Goal: Task Accomplishment & Management: Manage account settings

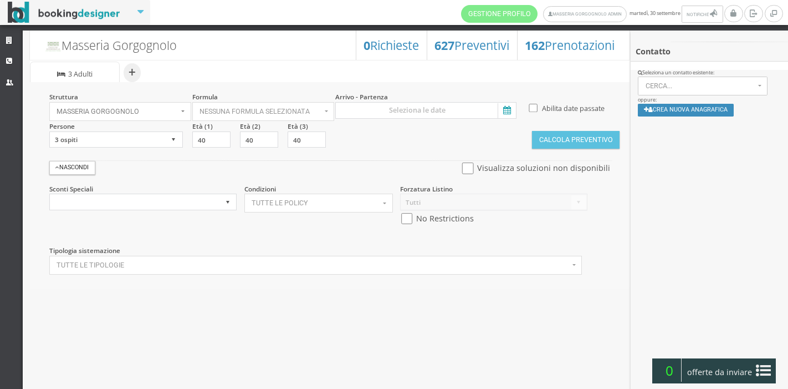
select select
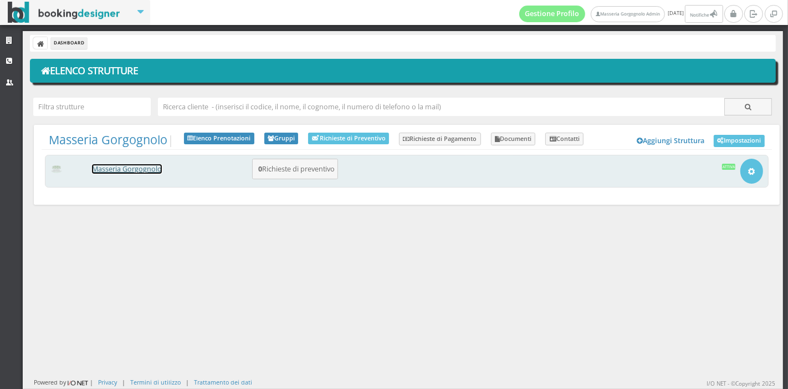
click at [139, 169] on link "Masseria Gorgognolo" at bounding box center [127, 168] width 70 height 9
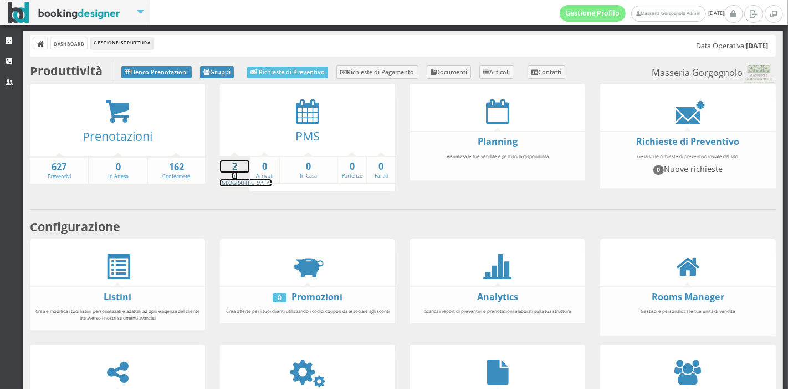
click at [226, 176] on link "2 In Arrivo" at bounding box center [246, 173] width 52 height 26
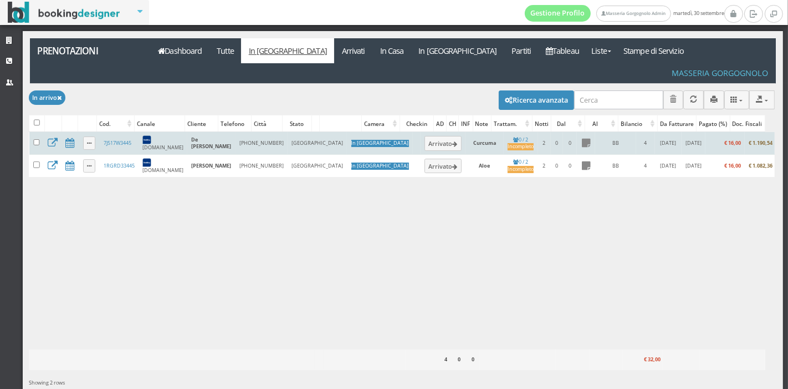
click at [421, 134] on td "Arrivato" at bounding box center [443, 143] width 45 height 23
click at [453, 141] on icon at bounding box center [455, 144] width 5 height 6
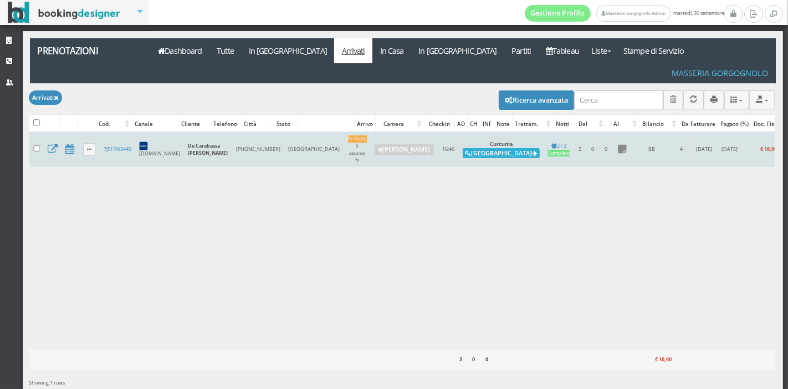
click at [463, 148] on button "Alloggia" at bounding box center [501, 153] width 77 height 10
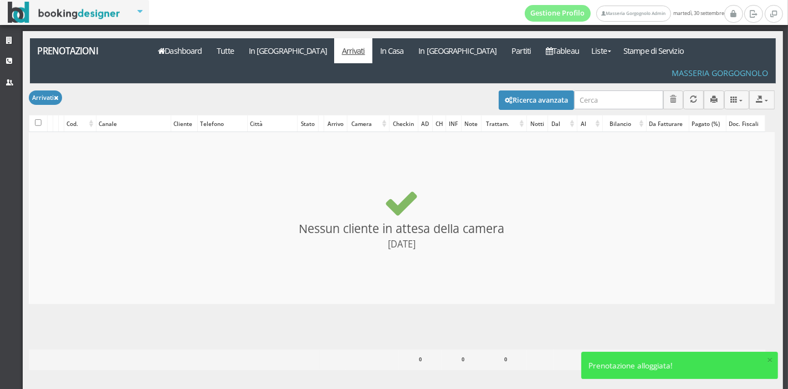
checkbox input "false"
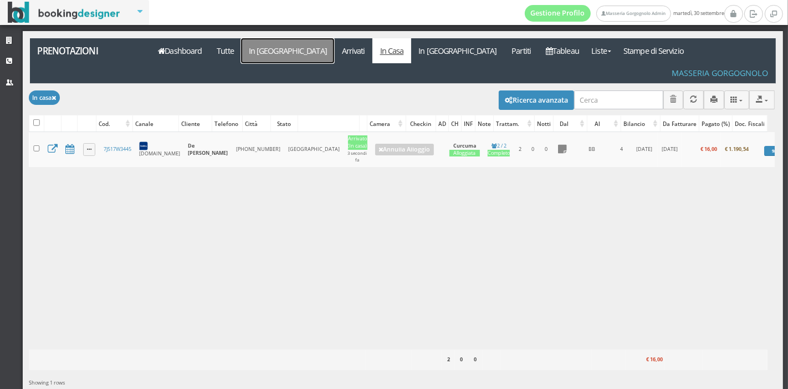
click at [278, 53] on link "In [GEOGRAPHIC_DATA]" at bounding box center [287, 50] width 93 height 25
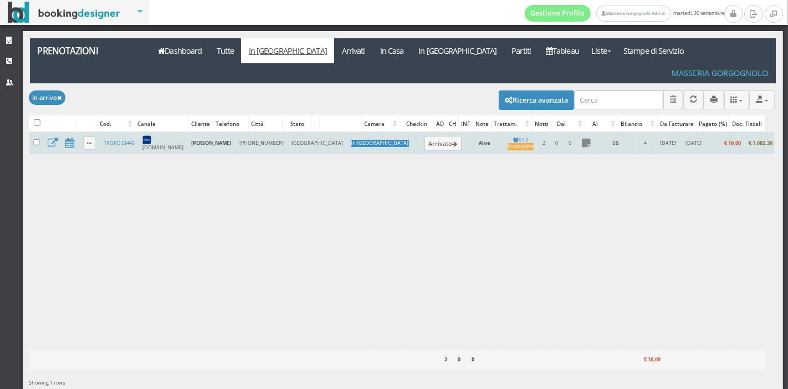
click at [236, 132] on td "+54 11 5152 9780" at bounding box center [262, 143] width 52 height 22
drag, startPoint x: 217, startPoint y: 118, endPoint x: 244, endPoint y: 127, distance: 28.1
click at [244, 132] on td "+54 11 5152 9780" at bounding box center [262, 143] width 52 height 22
copy td "+54 11 5152 9780"
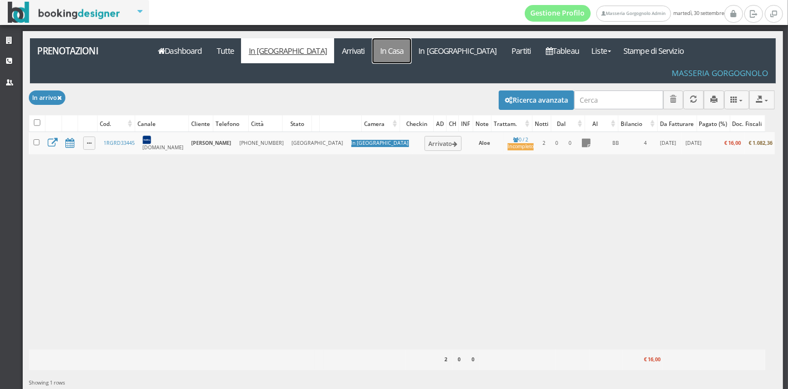
click at [373, 51] on link "In Casa" at bounding box center [392, 50] width 39 height 25
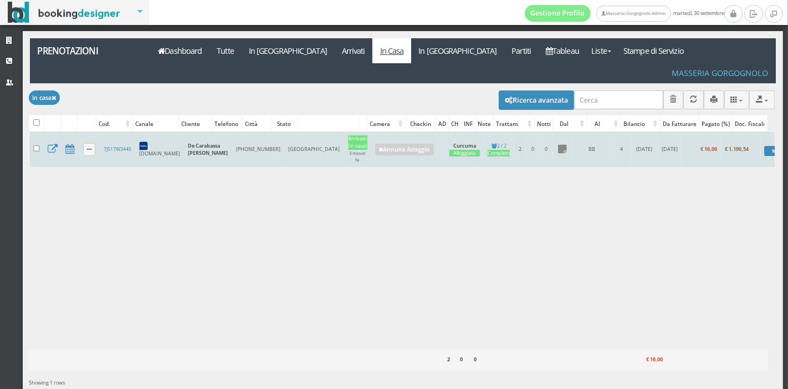
drag, startPoint x: 215, startPoint y: 120, endPoint x: 230, endPoint y: 138, distance: 23.2
click at [232, 138] on td "+54 9 11 5002 1306" at bounding box center [258, 149] width 52 height 35
copy td "+54 9 11 5002 1306"
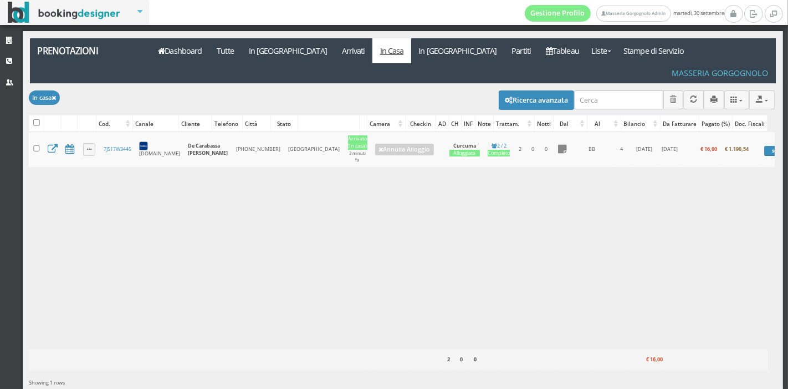
click at [218, 176] on div "Caricamento in corso Cod. Canale Cliente Telefono Città Stato Camera Checkin AD…" at bounding box center [402, 240] width 746 height 217
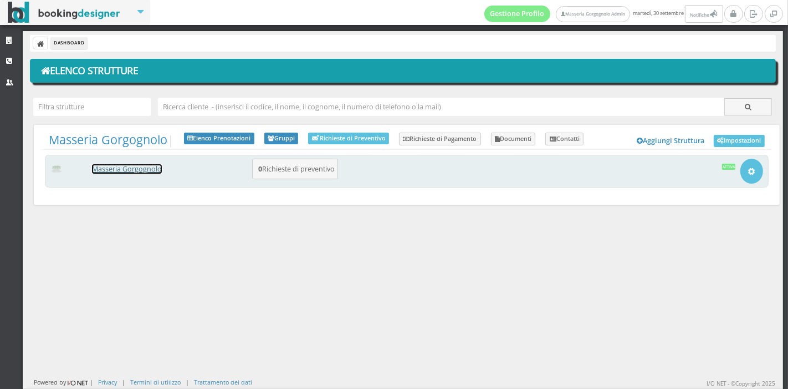
click at [114, 168] on link "Masseria Gorgognolo" at bounding box center [127, 168] width 70 height 9
click at [155, 169] on link "Masseria Gorgognolo" at bounding box center [127, 168] width 70 height 9
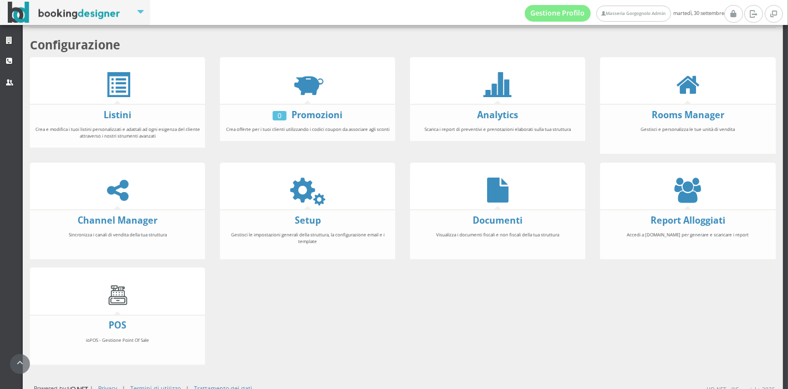
scroll to position [206, 0]
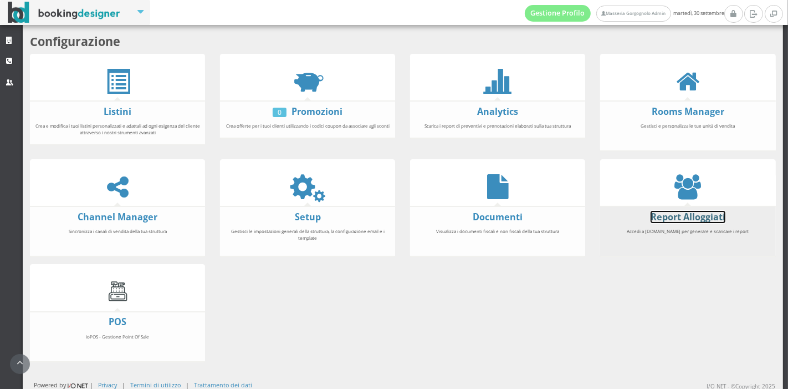
click at [654, 213] on link "Report Alloggiati" at bounding box center [688, 217] width 75 height 12
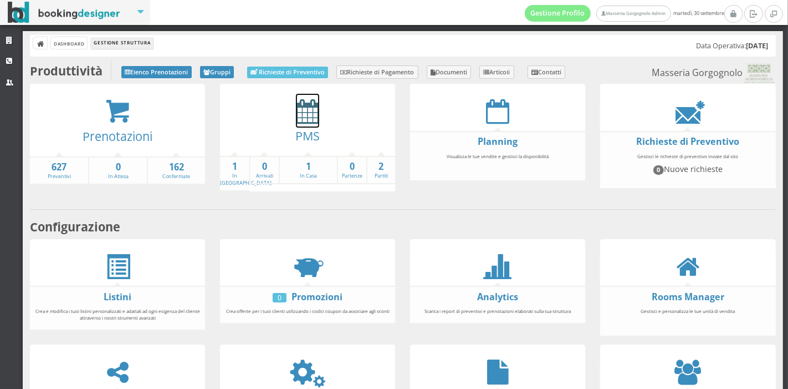
click at [305, 116] on icon at bounding box center [307, 111] width 23 height 25
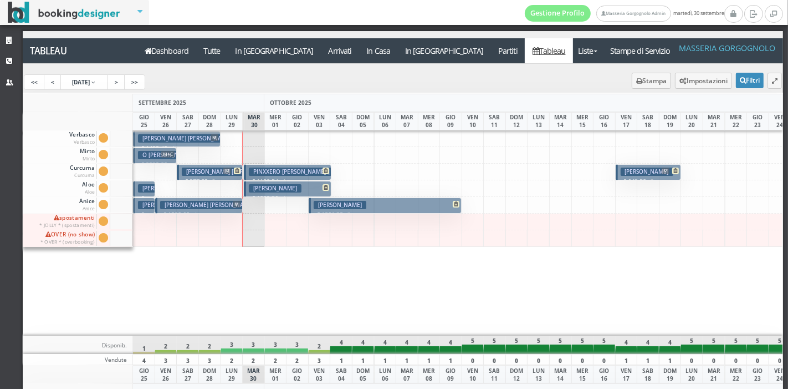
click at [660, 276] on div at bounding box center [670, 233] width 23 height 206
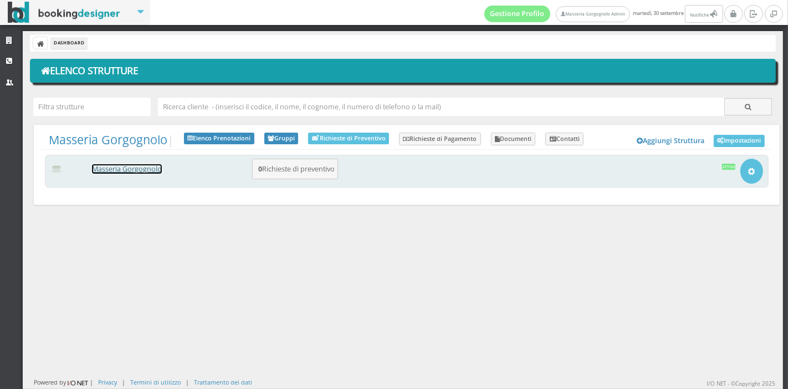
click at [158, 167] on link "Masseria Gorgognolo" at bounding box center [127, 168] width 70 height 9
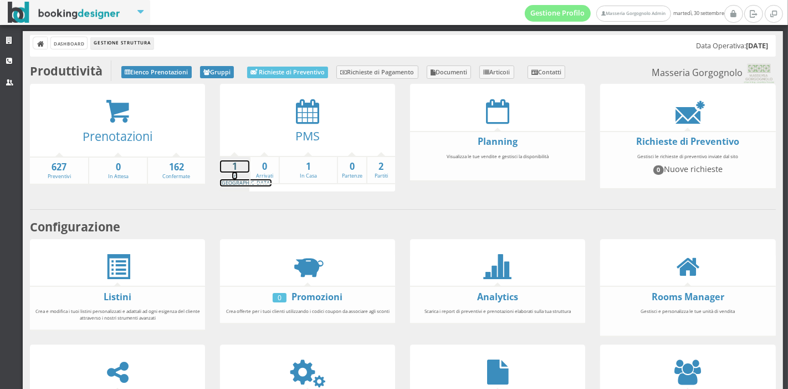
click at [227, 165] on strong "1" at bounding box center [234, 166] width 29 height 13
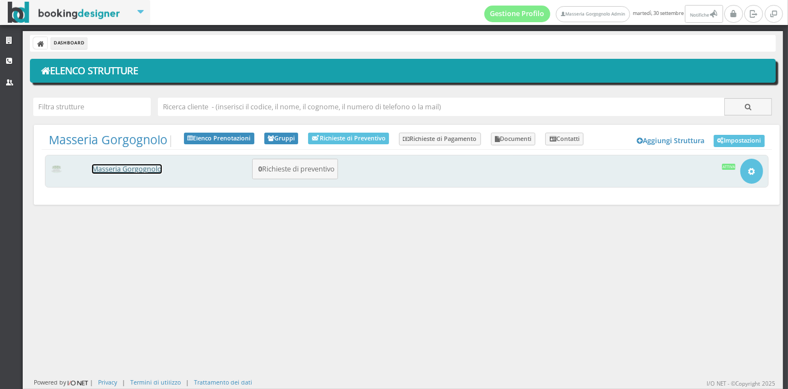
click at [133, 167] on link "Masseria Gorgognolo" at bounding box center [127, 168] width 70 height 9
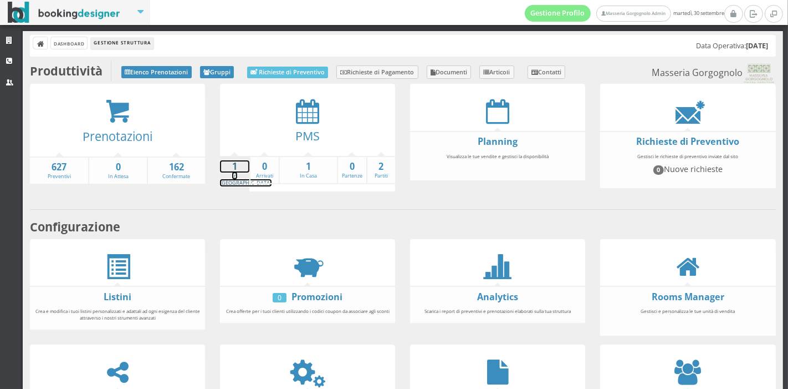
click at [231, 164] on strong "1" at bounding box center [234, 166] width 29 height 13
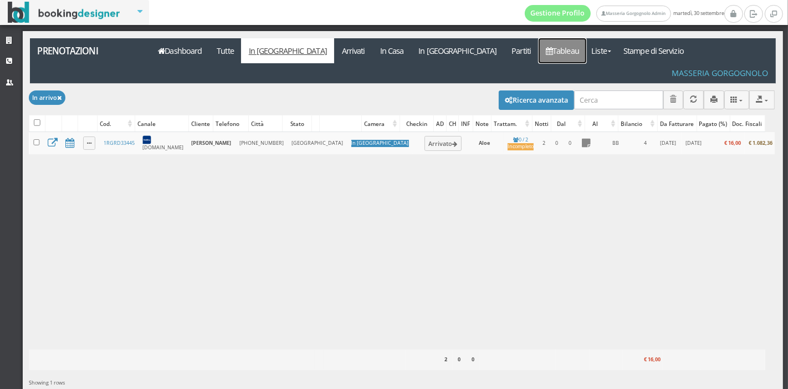
click at [546, 54] on icon at bounding box center [549, 51] width 7 height 8
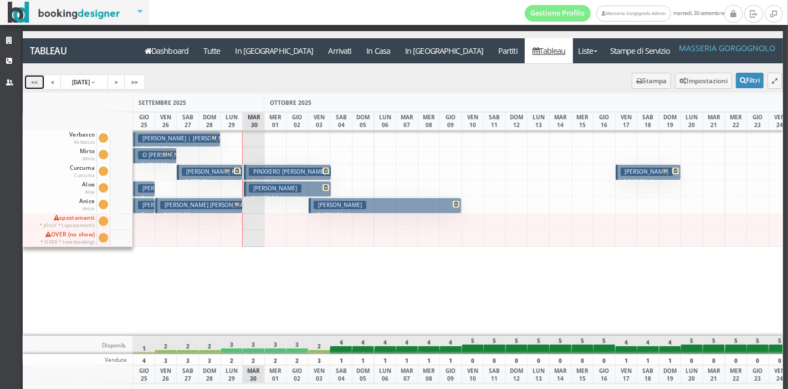
click at [40, 83] on link "<<" at bounding box center [34, 82] width 21 height 16
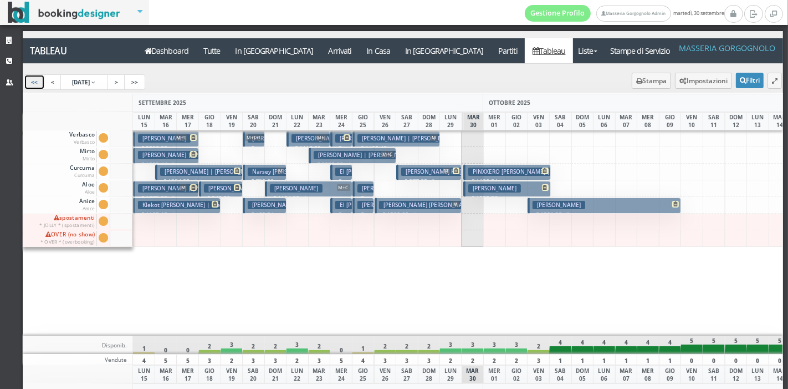
click at [348, 138] on icon at bounding box center [347, 137] width 7 height 7
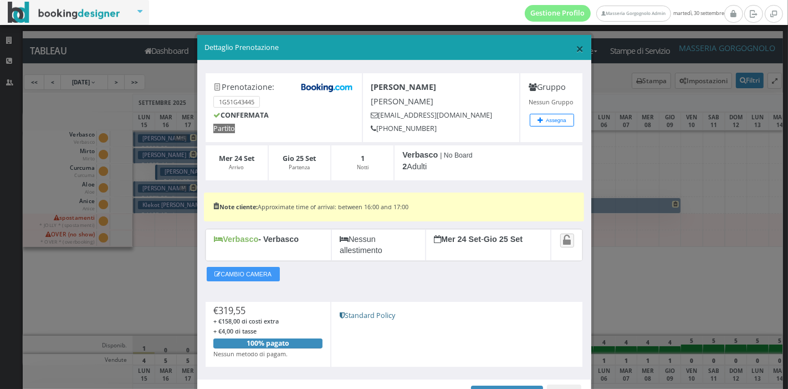
click at [576, 48] on span "×" at bounding box center [580, 48] width 8 height 19
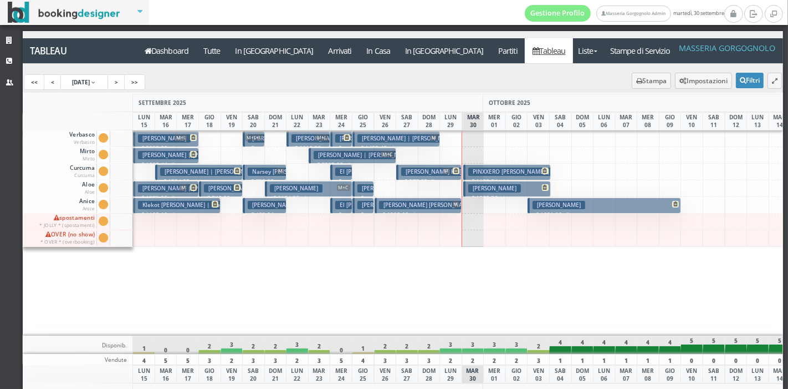
click at [517, 189] on button "Caride Diego € 1082.36 4 notti 2 Adulti" at bounding box center [508, 189] width 88 height 16
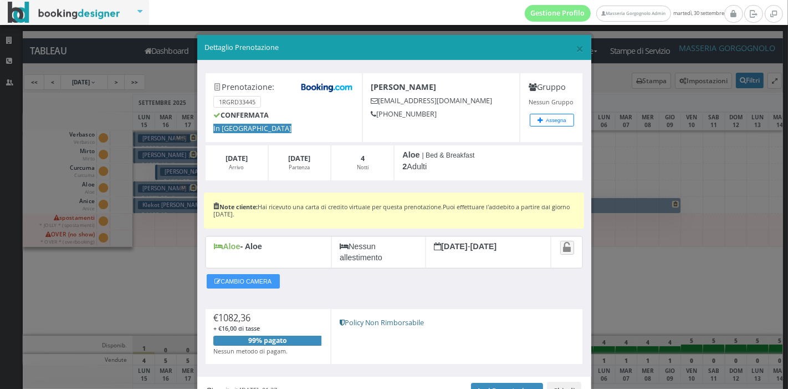
scroll to position [61, 0]
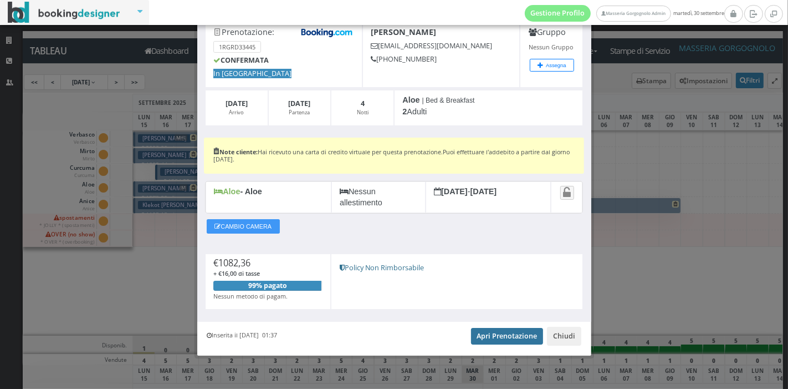
click at [480, 332] on link "Apri Prenotazione" at bounding box center [507, 336] width 73 height 17
click at [563, 332] on button "Chiudi" at bounding box center [564, 336] width 34 height 19
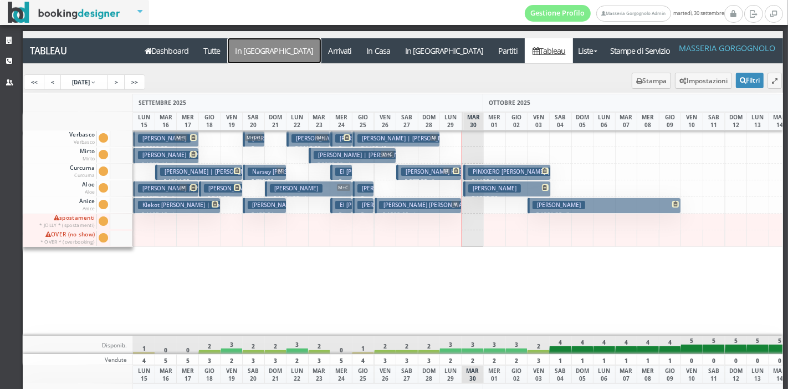
click at [253, 51] on a=pms-arrival-reservations"] "In [GEOGRAPHIC_DATA]" at bounding box center [274, 50] width 93 height 25
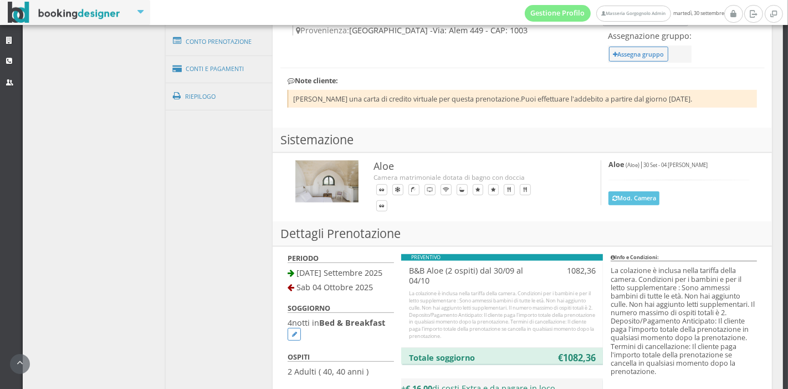
scroll to position [488, 0]
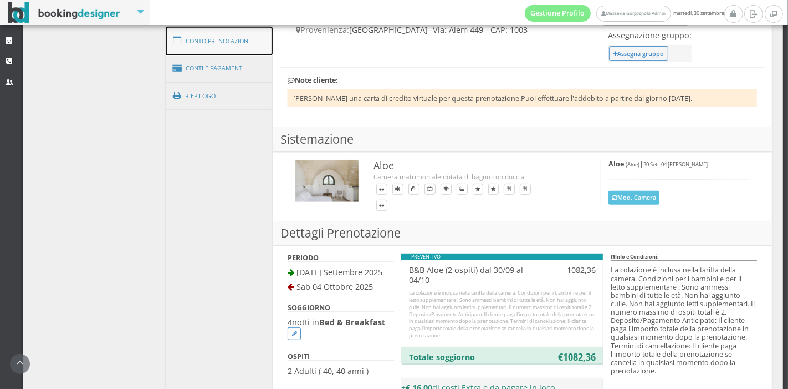
click at [230, 37] on link "Conto Prenotazione" at bounding box center [220, 41] width 108 height 29
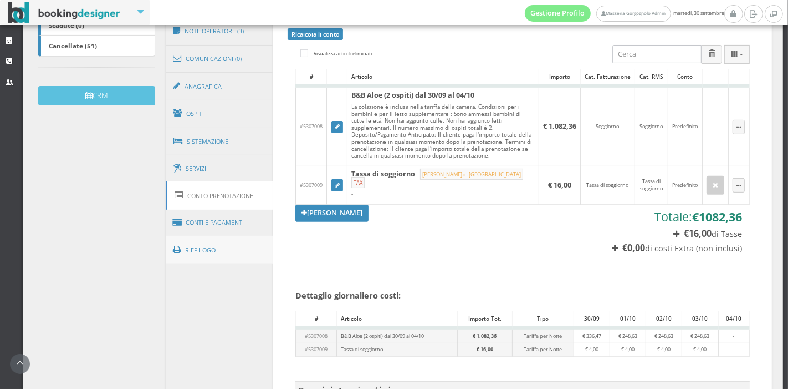
scroll to position [317, 0]
click at [225, 118] on link "Ospiti" at bounding box center [220, 114] width 108 height 29
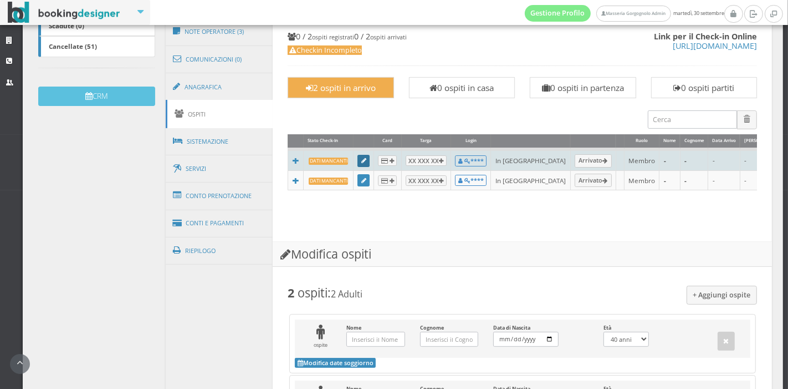
click at [361, 156] on link at bounding box center [364, 161] width 12 height 12
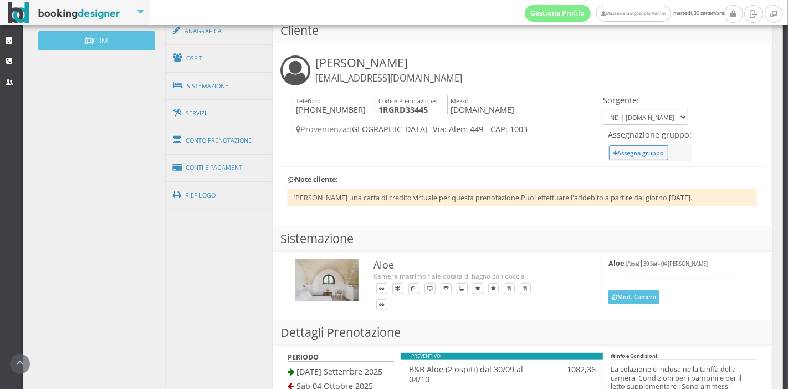
scroll to position [376, 0]
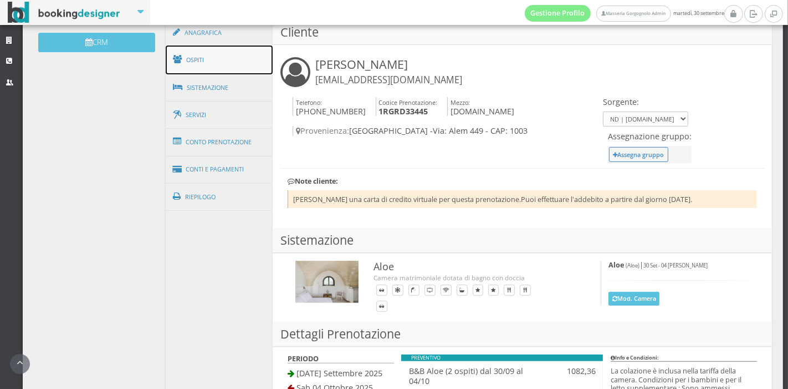
click at [243, 56] on link "Ospiti" at bounding box center [220, 59] width 108 height 29
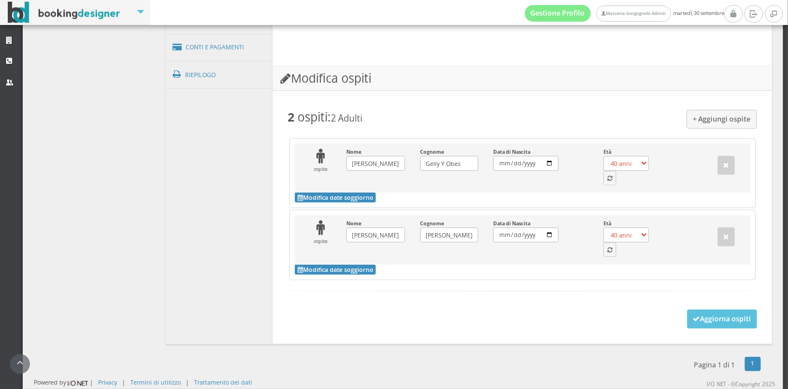
scroll to position [536, 0]
click at [608, 185] on button "button" at bounding box center [610, 178] width 13 height 14
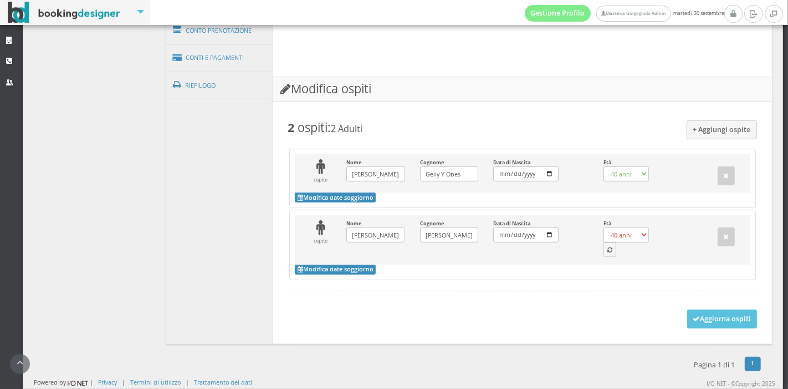
select select "62"
click at [608, 253] on icon "button" at bounding box center [610, 250] width 5 height 6
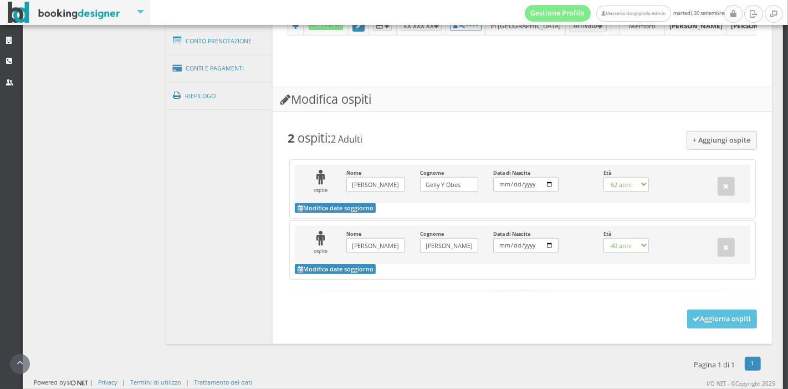
select select "65"
click at [693, 324] on button "Aggiorna ospiti" at bounding box center [723, 318] width 70 height 19
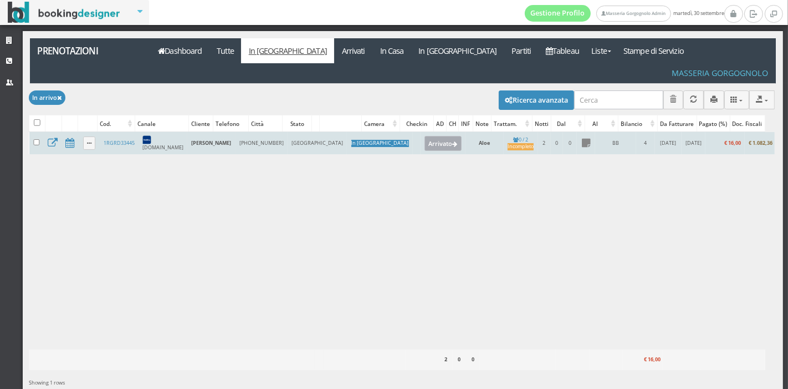
click at [425, 136] on button "Arrivato" at bounding box center [443, 143] width 37 height 14
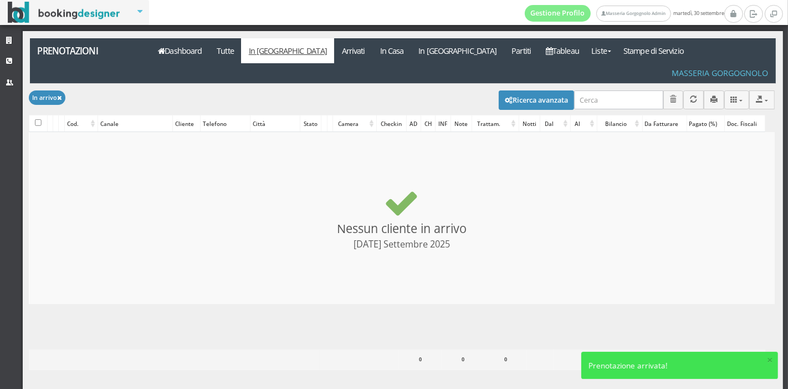
checkbox input "false"
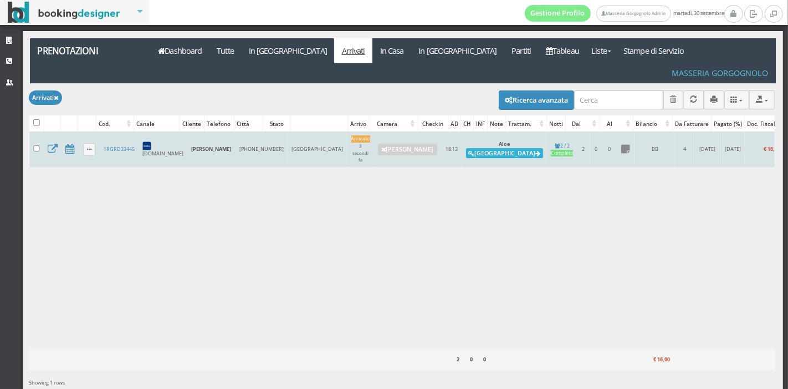
click at [469, 151] on icon at bounding box center [472, 154] width 6 height 6
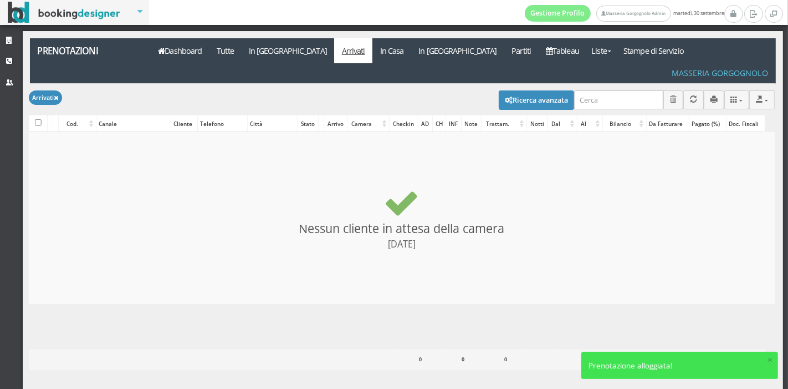
checkbox input "false"
